Goal: Navigation & Orientation: Find specific page/section

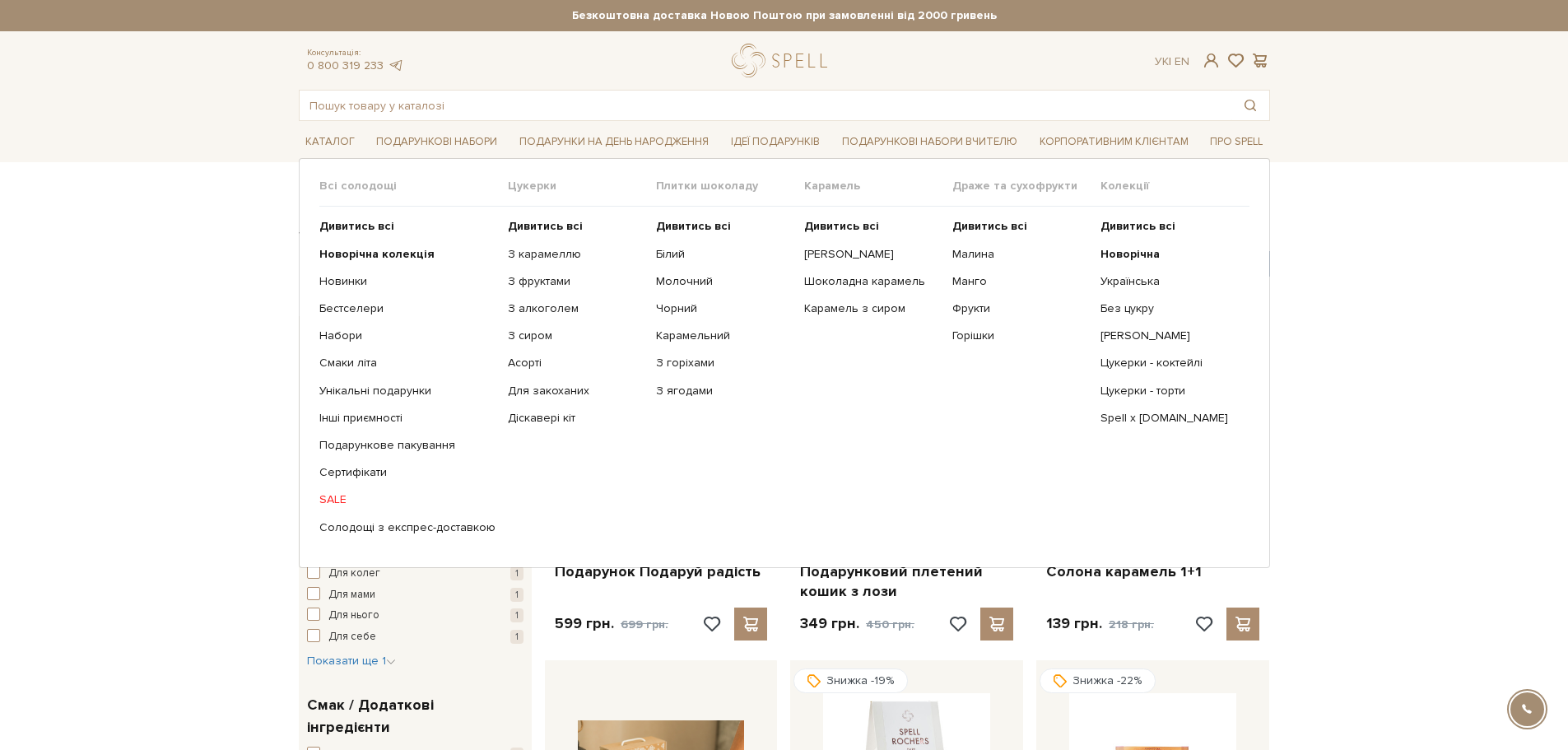
click at [341, 498] on link "SALE" at bounding box center [407, 500] width 176 height 15
click at [344, 251] on b "Новорічна колекція" at bounding box center [376, 253] width 115 height 14
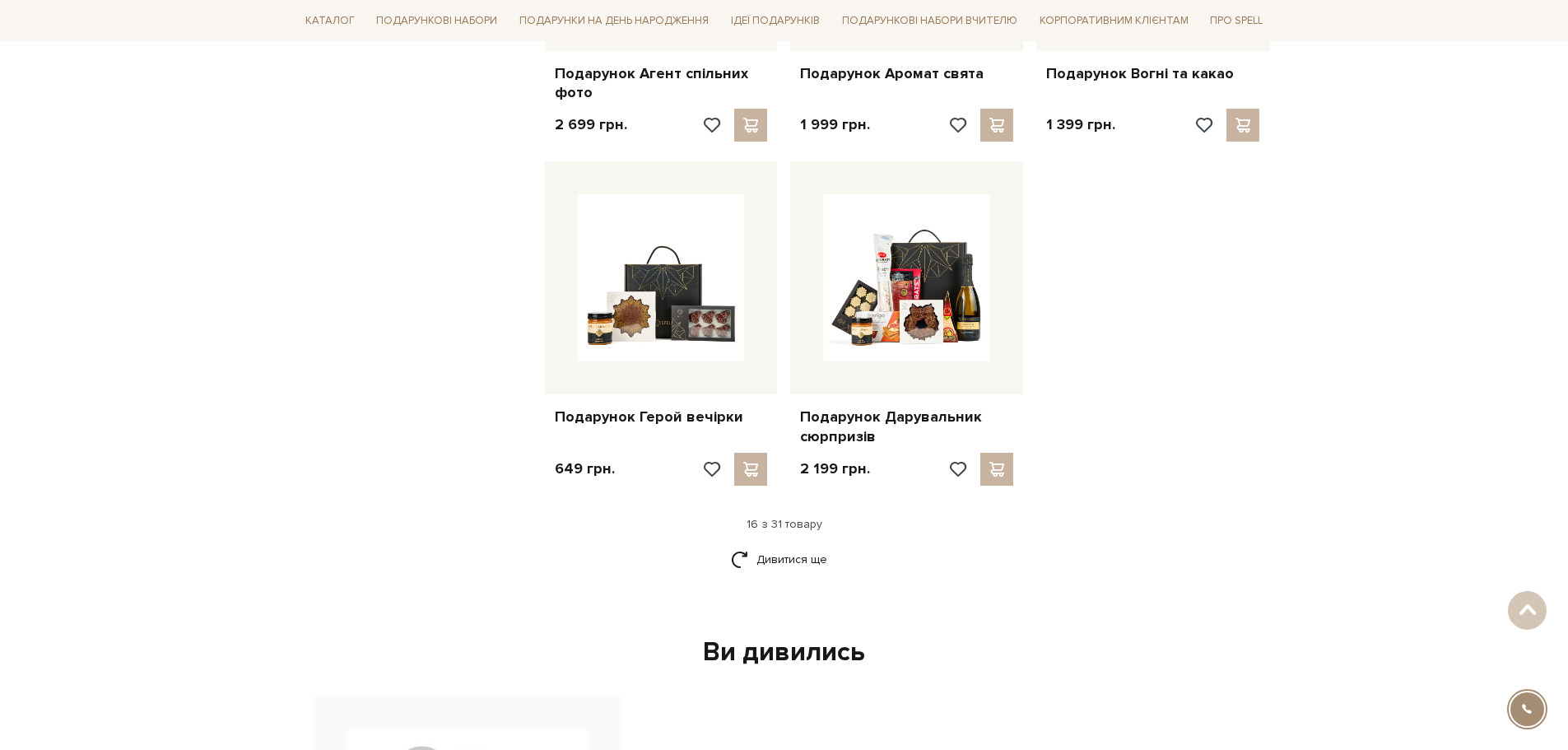
scroll to position [1892, 0]
